Goal: Navigation & Orientation: Find specific page/section

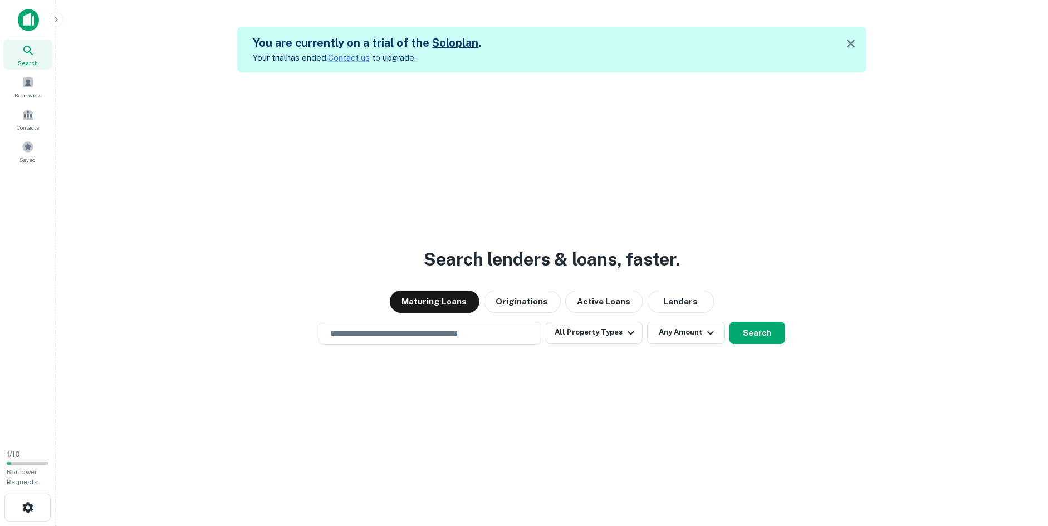
click at [301, 189] on div "Search lenders & loans, faster. Maturing Loans Originations Active Loans Lender…" at bounding box center [552, 335] width 974 height 526
click at [30, 87] on span at bounding box center [28, 82] width 12 height 12
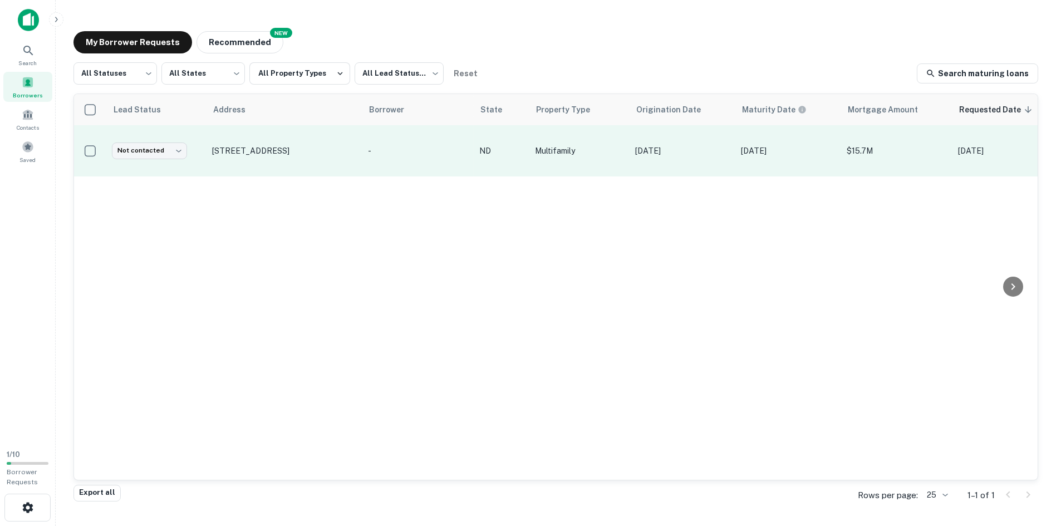
click at [619, 157] on td "Multifamily" at bounding box center [579, 150] width 100 height 51
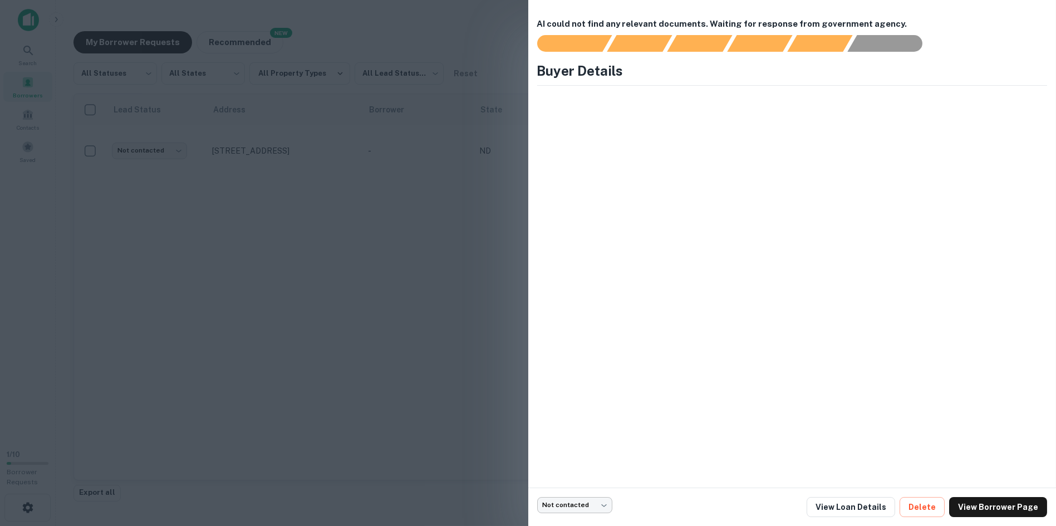
click at [599, 507] on body "Search Borrowers Contacts Saved 1 / 10 Borrower Requests My Borrower Requests N…" at bounding box center [528, 263] width 1056 height 526
click at [776, 395] on div at bounding box center [528, 263] width 1056 height 526
click at [605, 505] on body "Search Borrowers Contacts Saved 1 / 10 Borrower Requests My Borrower Requests N…" at bounding box center [528, 263] width 1056 height 526
click at [730, 425] on div at bounding box center [528, 263] width 1056 height 526
click at [992, 506] on link "View Borrower Page" at bounding box center [998, 507] width 98 height 20
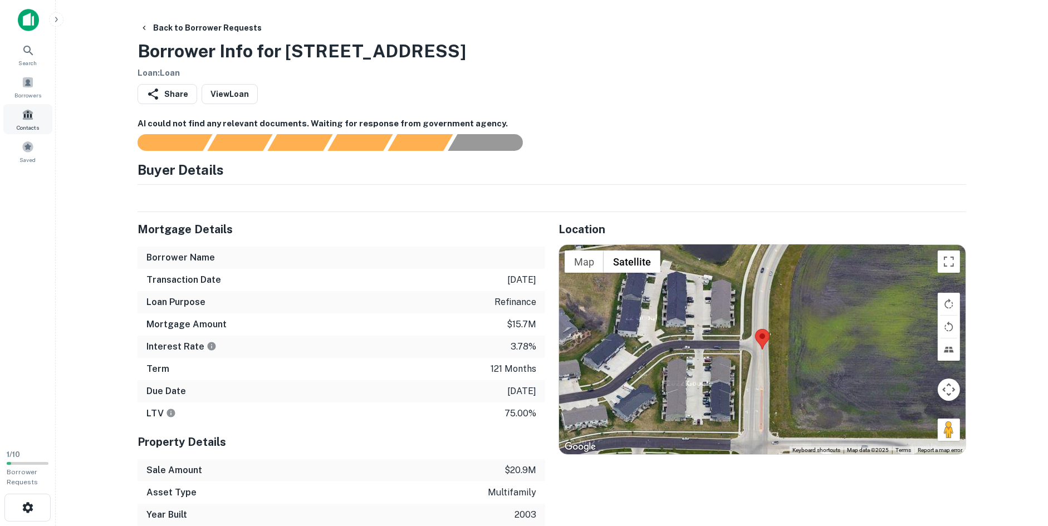
click at [33, 119] on span at bounding box center [28, 115] width 12 height 12
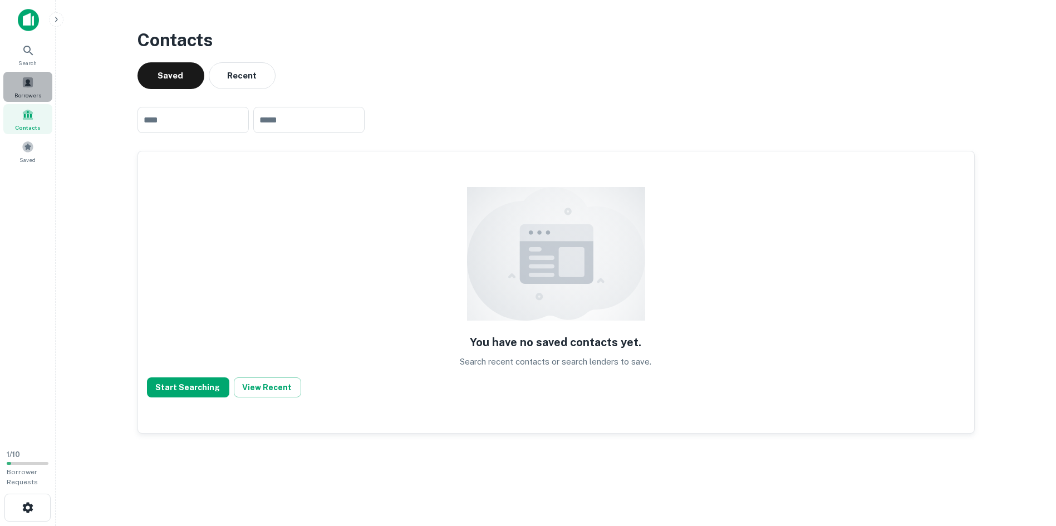
click at [36, 82] on div "Borrowers" at bounding box center [27, 87] width 49 height 30
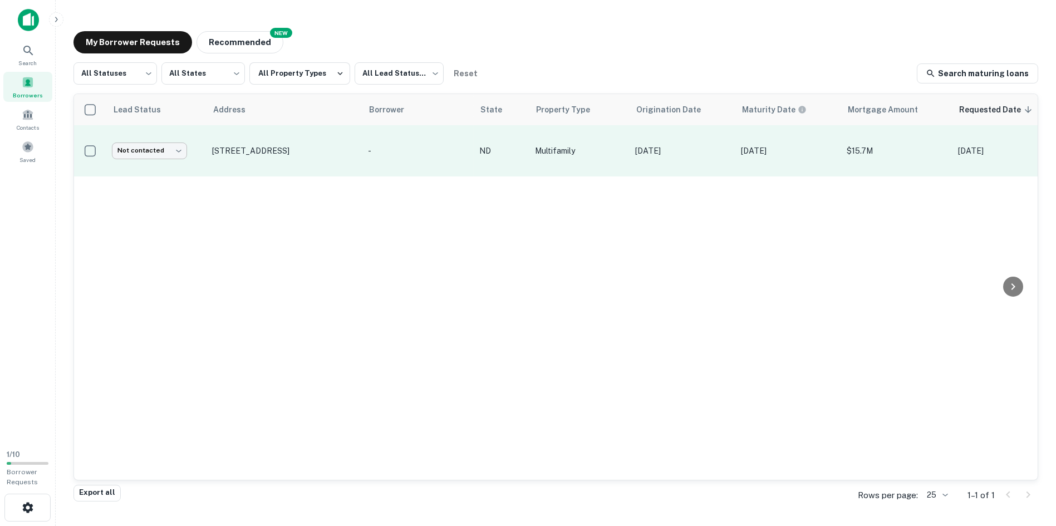
click at [177, 150] on body "Search Borrowers Contacts Saved 1 / 10 Borrower Requests My Borrower Requests N…" at bounding box center [528, 263] width 1056 height 526
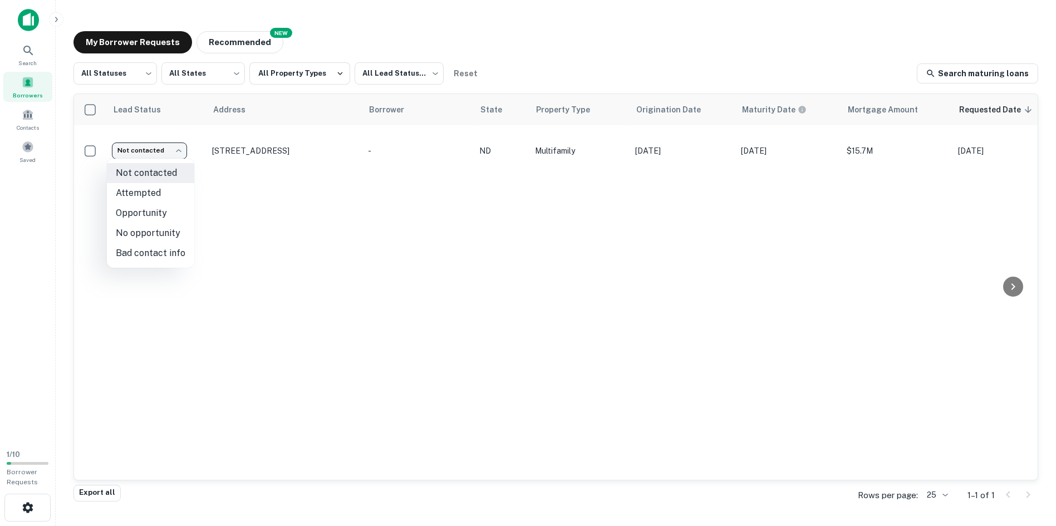
click at [613, 47] on div at bounding box center [528, 263] width 1056 height 526
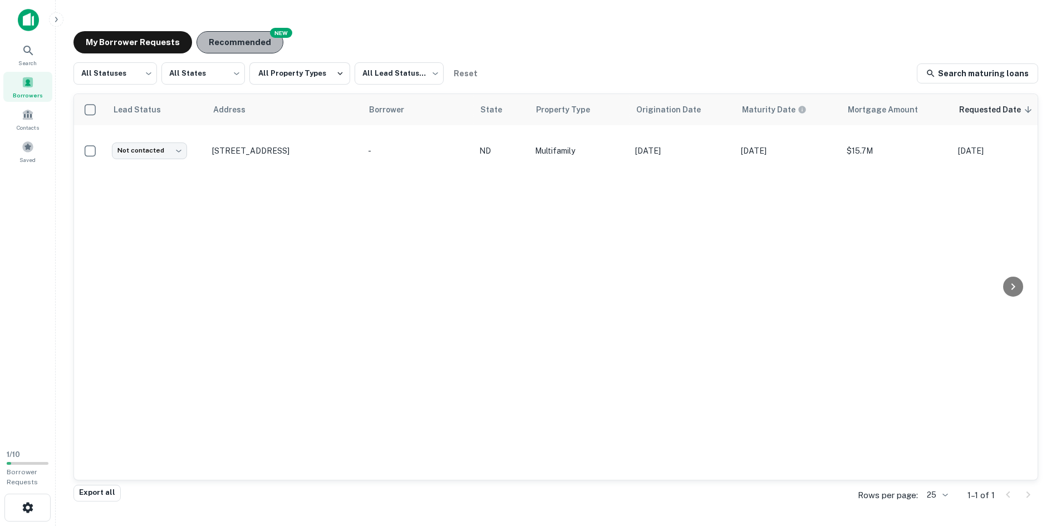
click at [231, 46] on button "Recommended" at bounding box center [240, 42] width 87 height 22
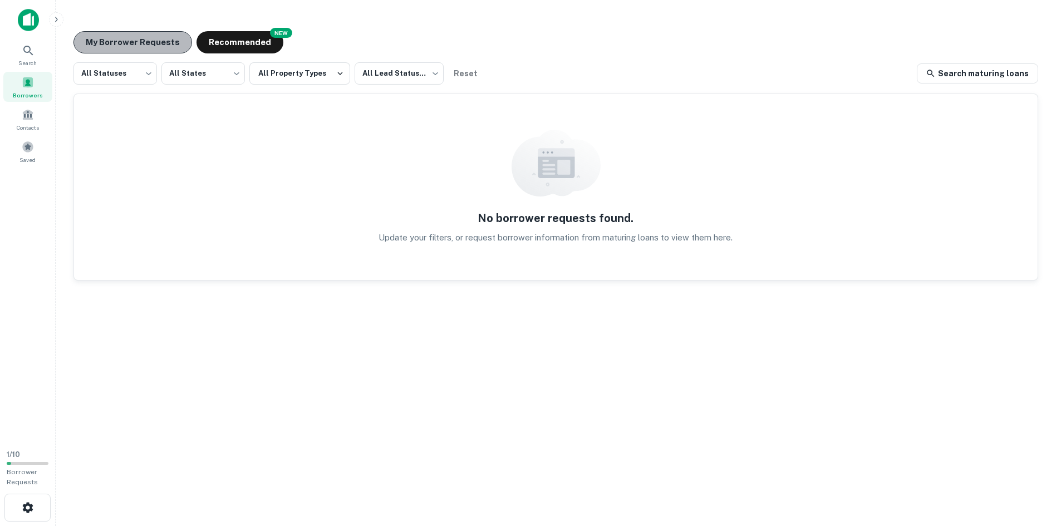
click at [155, 48] on button "My Borrower Requests" at bounding box center [132, 42] width 119 height 22
